Goal: Transaction & Acquisition: Download file/media

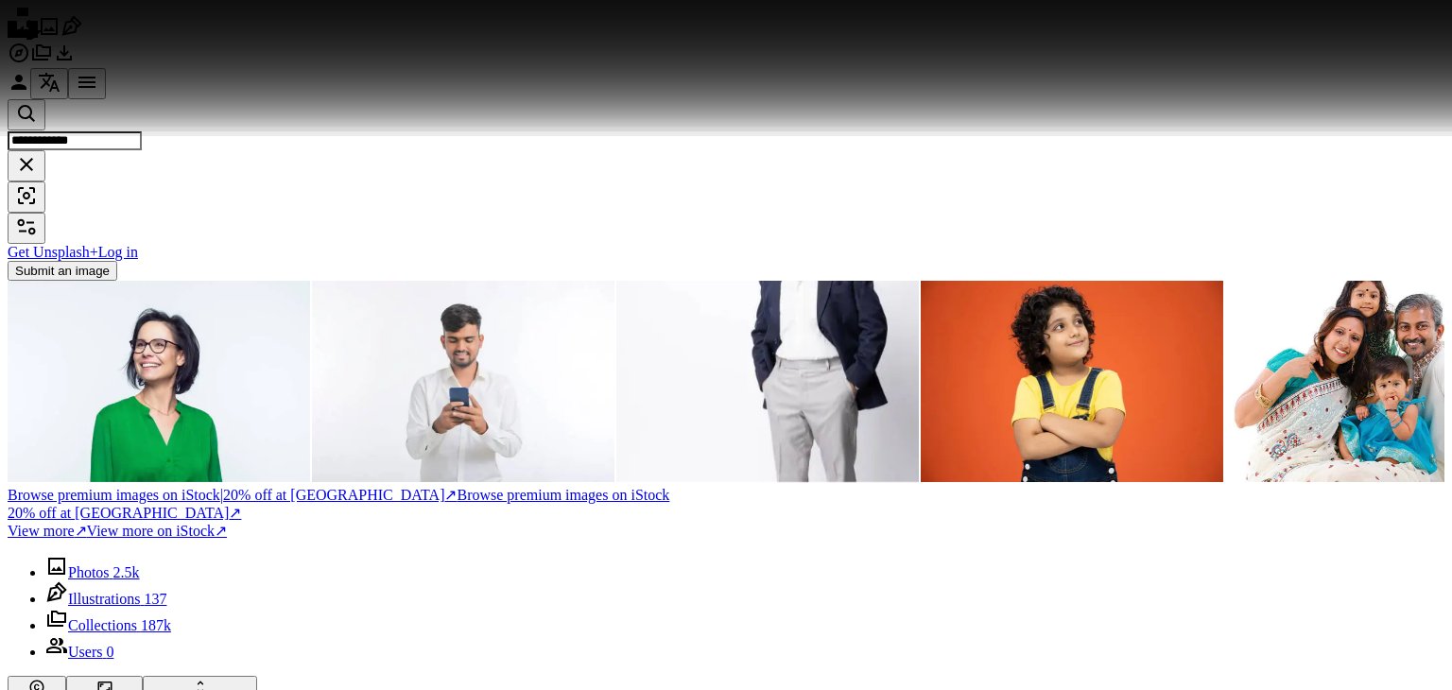
scroll to position [6829, 0]
